Goal: Check status: Check status

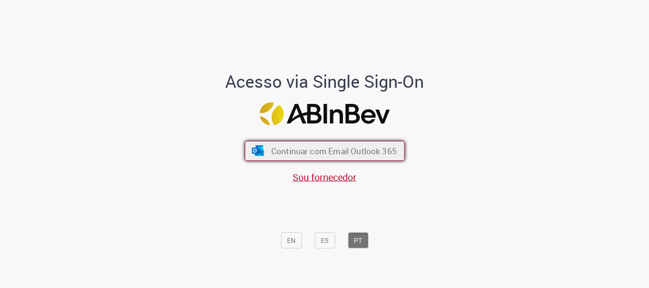
click at [318, 149] on span "Continuar com Email Outlook 365" at bounding box center [333, 151] width 125 height 11
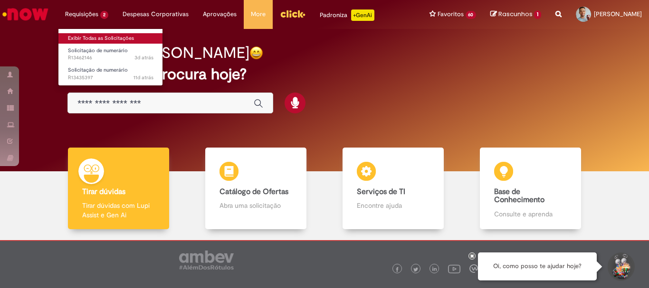
click at [87, 34] on link "Exibir Todas as Solicitações" at bounding box center [110, 38] width 105 height 10
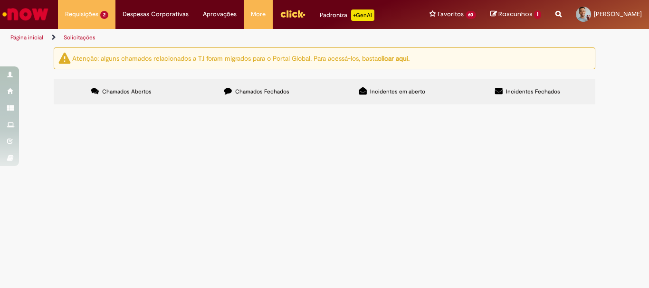
click at [0, 0] on span "FATURA CAN SETEMBRO - 2025" at bounding box center [0, 0] width 0 height 0
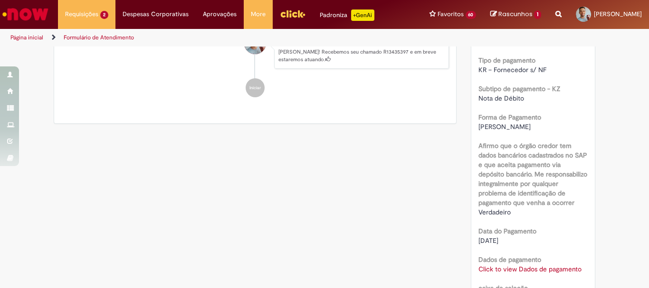
scroll to position [862, 0]
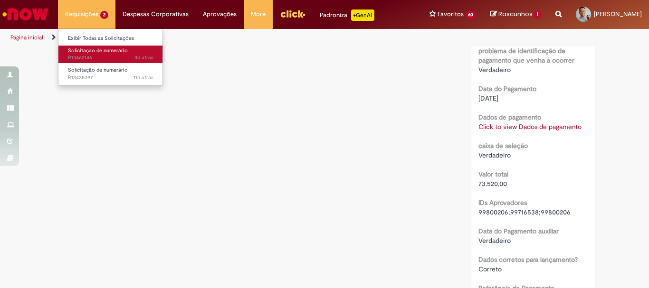
click at [96, 57] on span "3d atrás 3 dias atrás R13462146" at bounding box center [111, 58] width 86 height 8
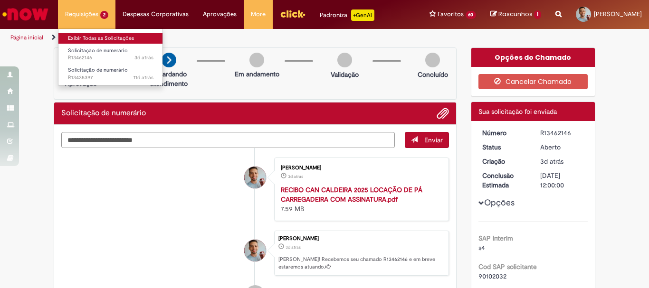
click at [100, 34] on link "Exibir Todas as Solicitações" at bounding box center [110, 38] width 105 height 10
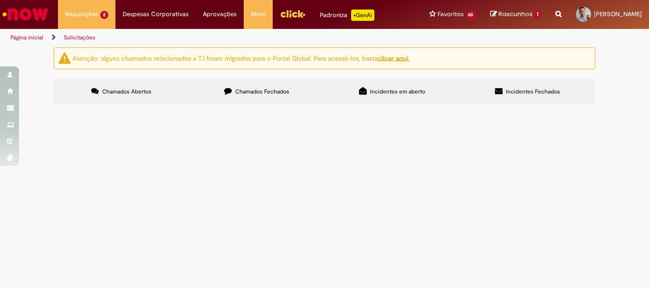
click at [273, 94] on label "Chamados Fechados" at bounding box center [256, 92] width 135 height 26
click at [0, 0] on span "FATURA CAN [DATE]" at bounding box center [0, 0] width 0 height 0
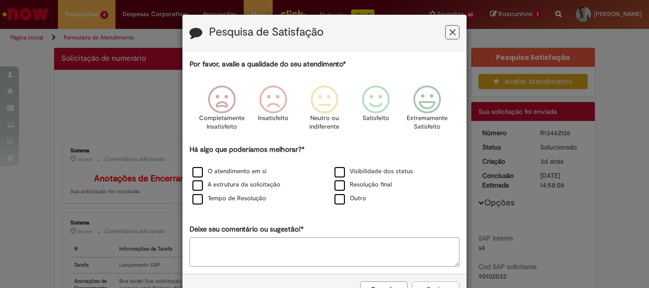
click at [445, 30] on button "Feedback" at bounding box center [452, 32] width 14 height 14
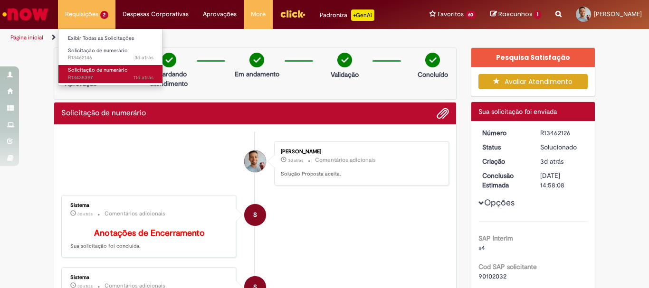
click at [118, 76] on span "11d atrás 11 dias atrás R13435397" at bounding box center [111, 78] width 86 height 8
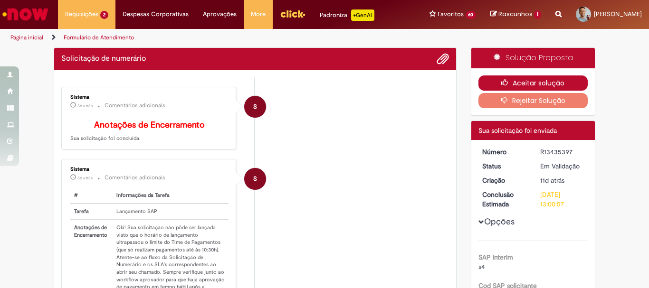
click at [521, 90] on button "Aceitar solução" at bounding box center [534, 83] width 110 height 15
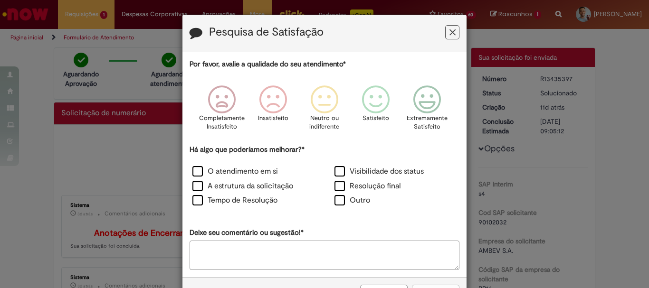
click at [450, 33] on icon "Feedback" at bounding box center [453, 33] width 6 height 10
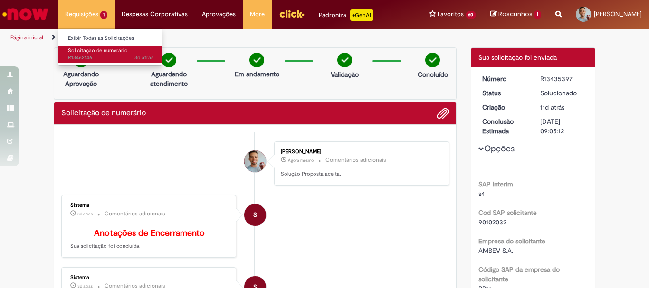
click at [102, 51] on span "Solicitação de numerário" at bounding box center [98, 50] width 60 height 7
